Goal: Navigation & Orientation: Find specific page/section

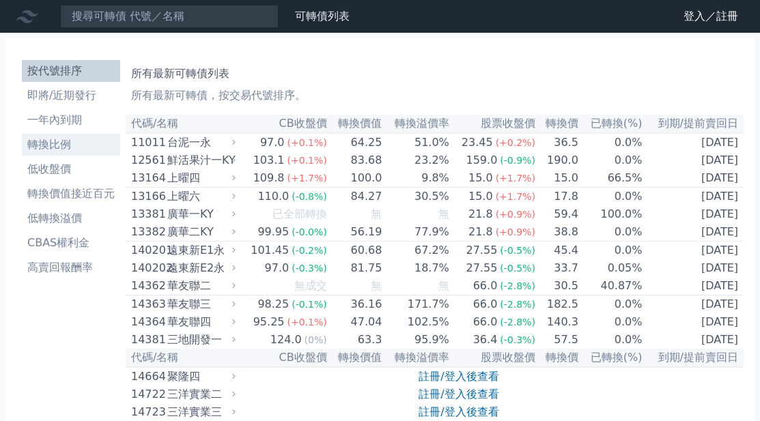
click at [55, 147] on li "轉換比例" at bounding box center [71, 145] width 98 height 16
click at [87, 220] on li "低轉換溢價" at bounding box center [71, 218] width 98 height 16
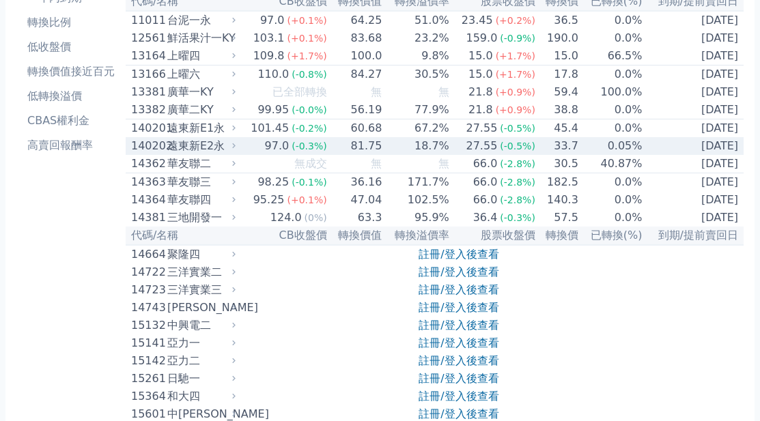
scroll to position [137, 0]
